Goal: Task Accomplishment & Management: Manage account settings

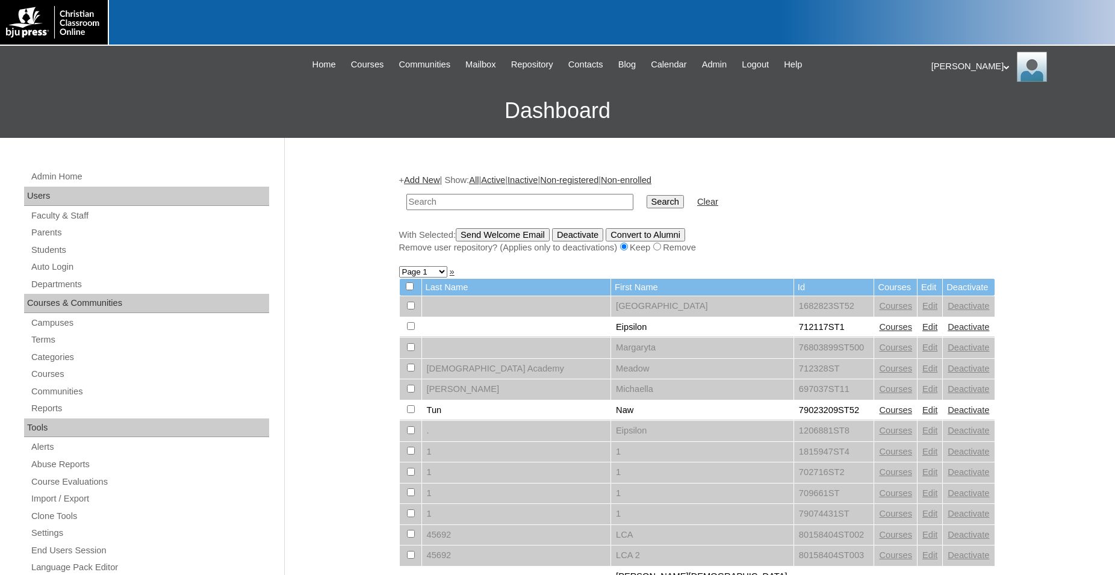
click at [1004, 68] on icon at bounding box center [1007, 67] width 6 height 4
click at [964, 113] on span "Logout" at bounding box center [953, 112] width 24 height 9
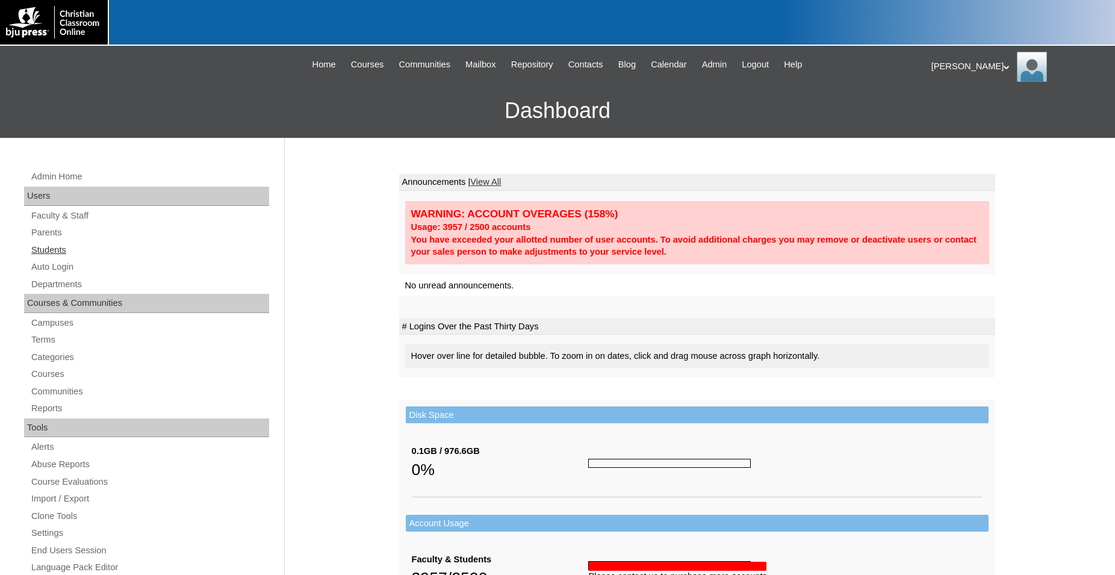
click at [59, 252] on link "Students" at bounding box center [149, 250] width 239 height 15
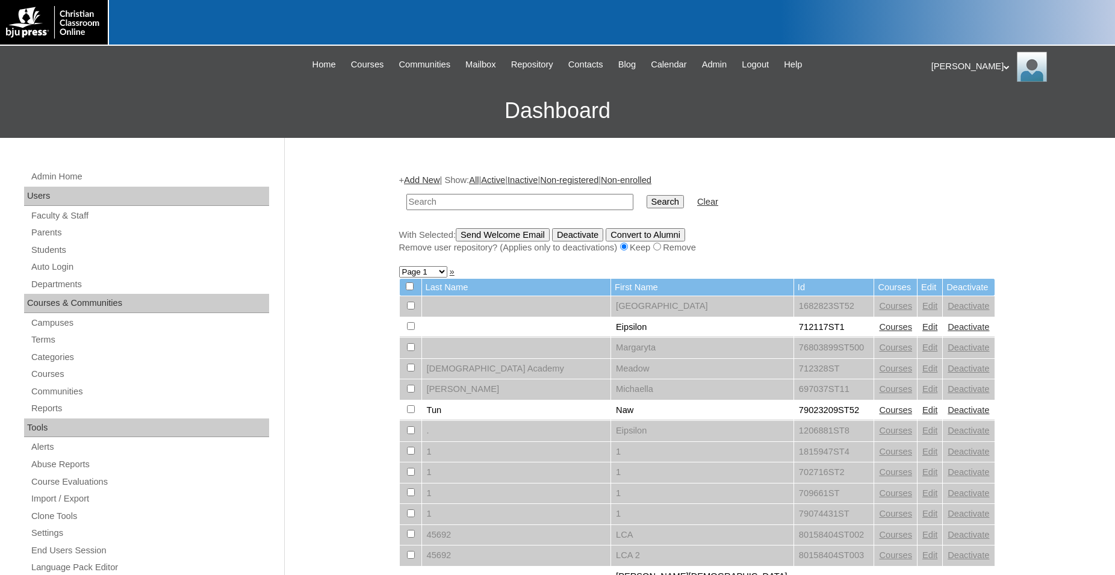
click at [550, 201] on input "text" at bounding box center [519, 202] width 227 height 16
type input "500043860"
click at [647, 195] on input "Search" at bounding box center [665, 201] width 37 height 13
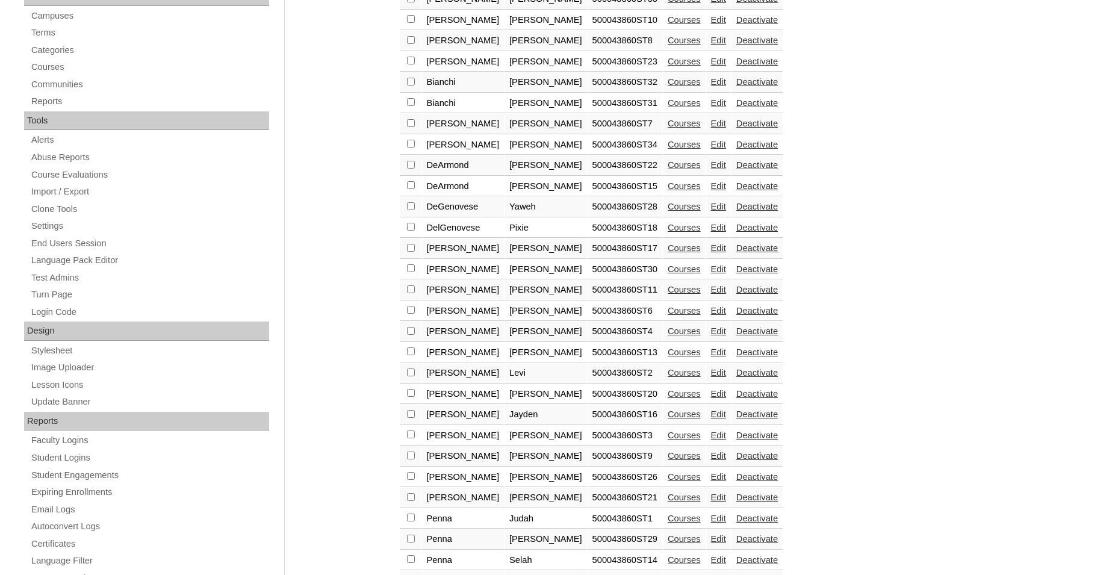
scroll to position [521, 0]
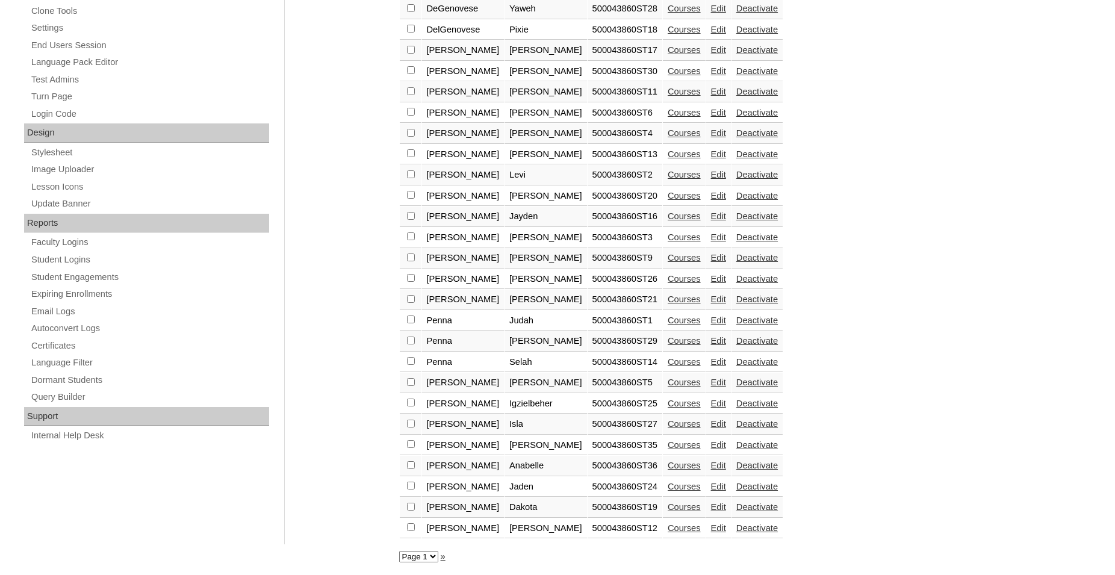
click at [711, 444] on link "Edit" at bounding box center [718, 445] width 15 height 10
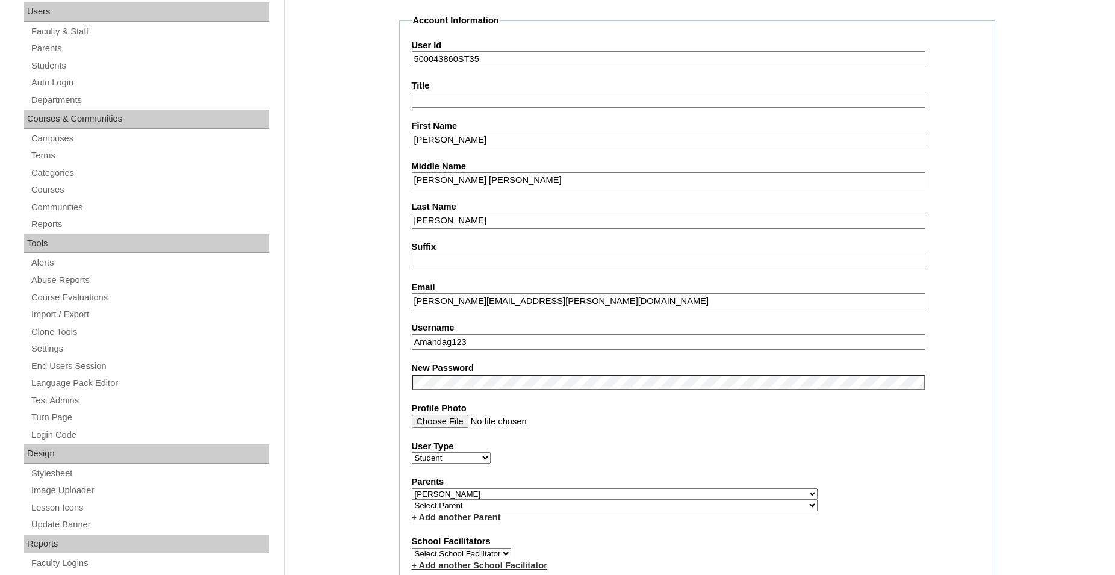
drag, startPoint x: 485, startPoint y: 345, endPoint x: 370, endPoint y: 345, distance: 115.0
click at [412, 345] on input "Amandag123" at bounding box center [668, 342] width 513 height 16
type input "Amandag123"
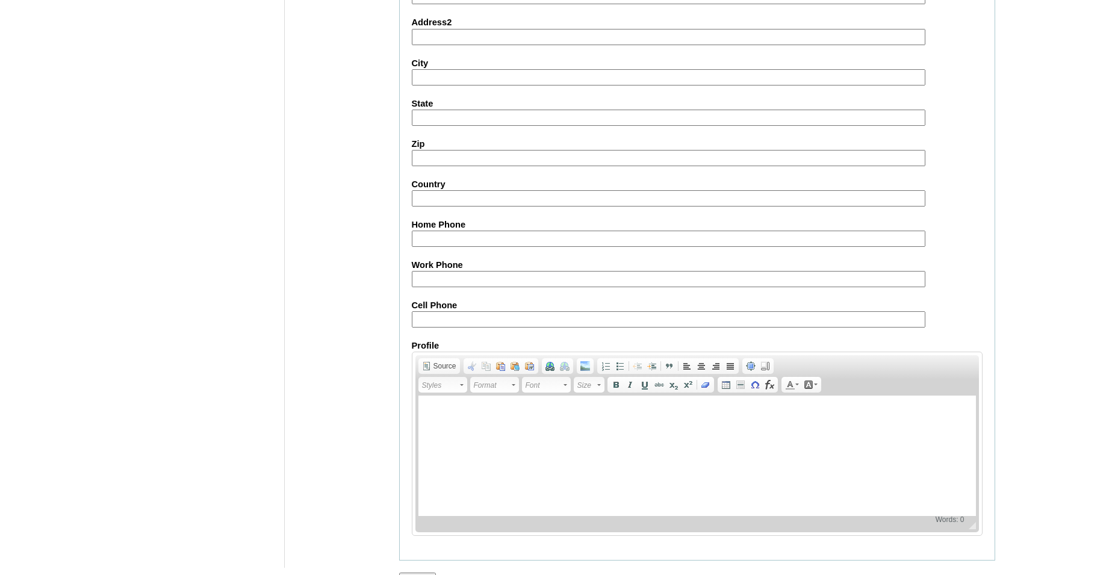
scroll to position [1280, 0]
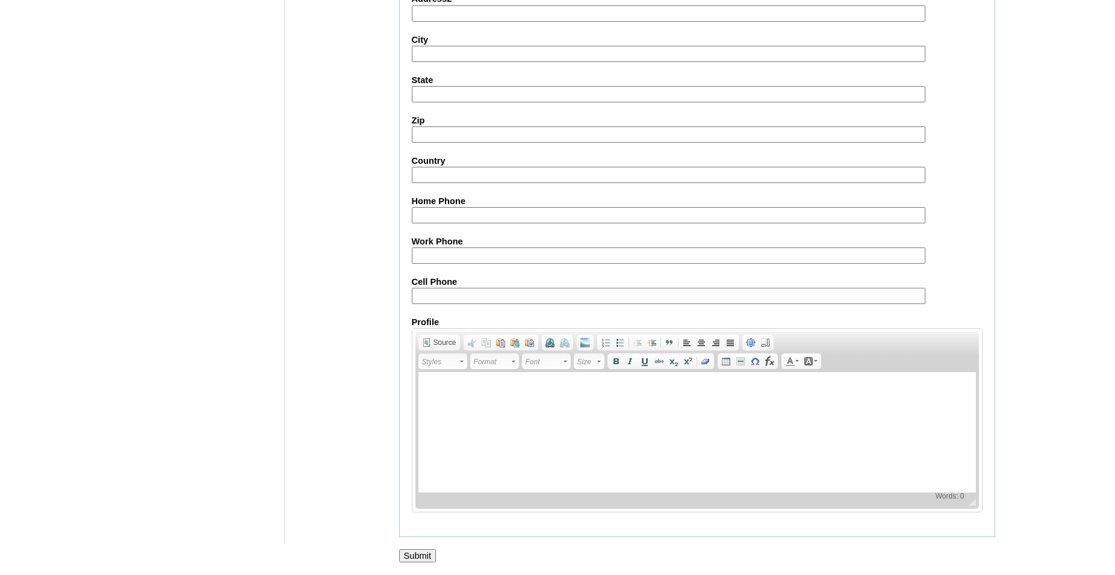
click at [418, 556] on input "Submit" at bounding box center [417, 555] width 37 height 13
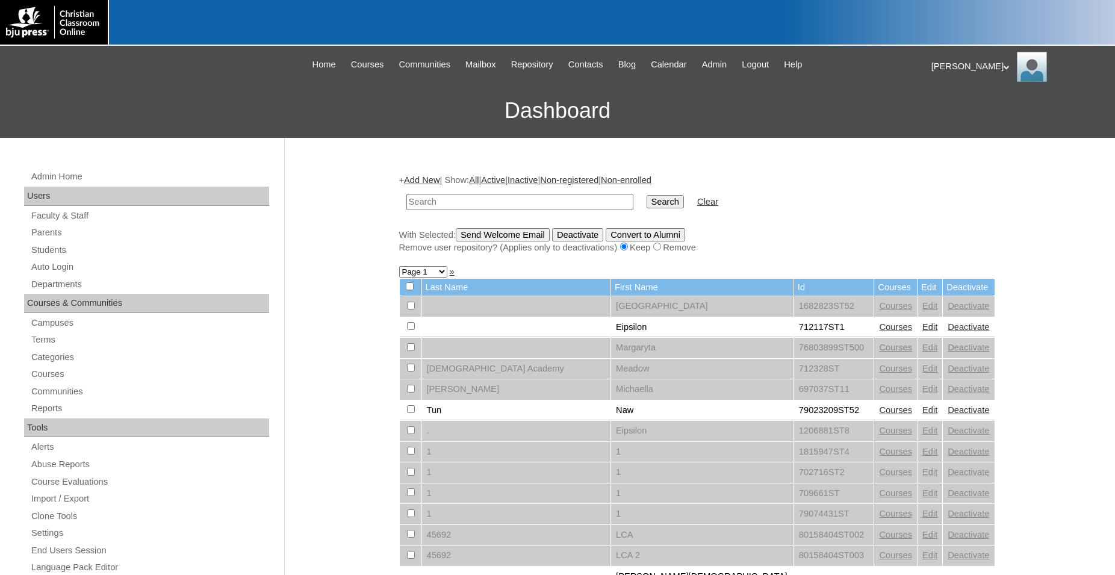
click at [1004, 69] on icon at bounding box center [1007, 67] width 6 height 4
click at [965, 114] on span "Logout" at bounding box center [953, 112] width 24 height 9
